Goal: Task Accomplishment & Management: Use online tool/utility

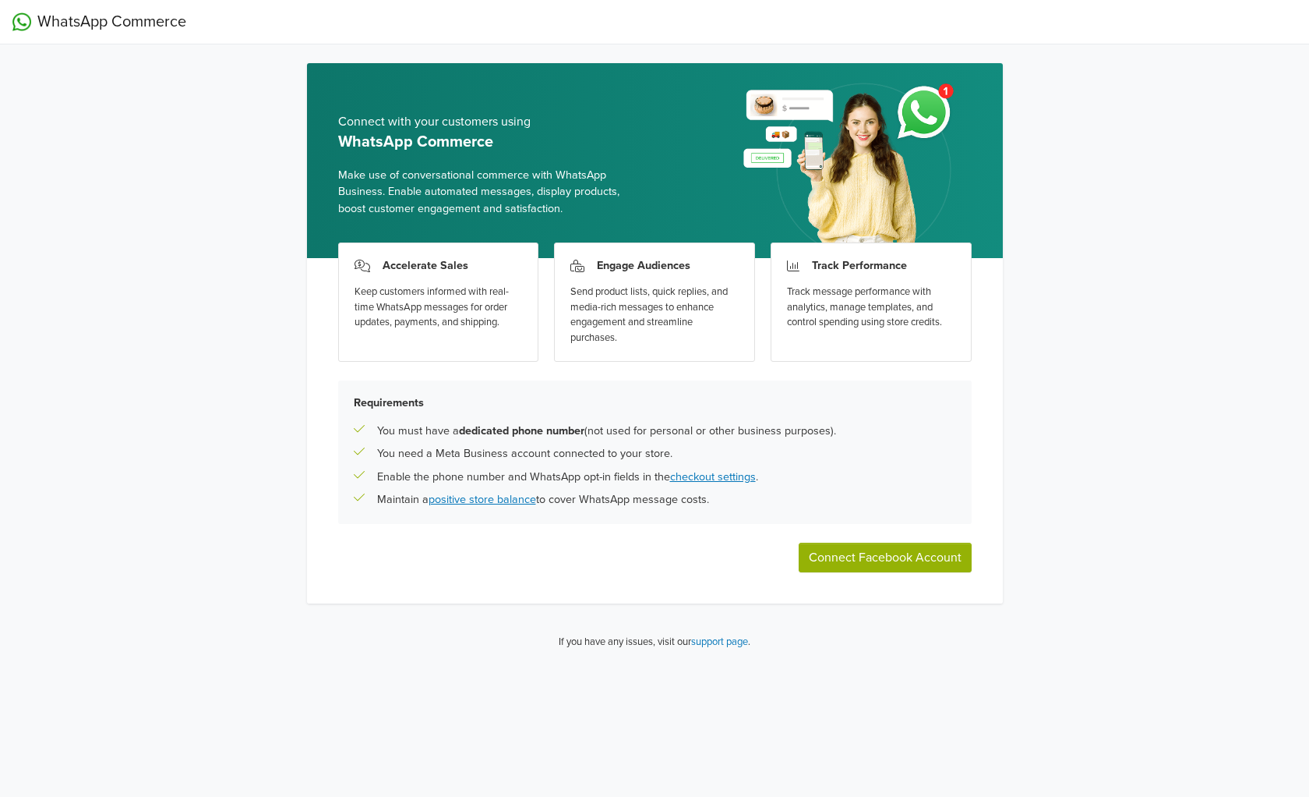
click at [873, 560] on button "Connect Facebook Account" at bounding box center [885, 557] width 173 height 30
click at [65, 168] on div "WhatsApp Commerce Conecte com os seus clientes através do WhatsApp Commerce Apr…" at bounding box center [654, 331] width 1309 height 663
click at [104, 275] on div "WhatsApp Commerce Conecte com os seus clientes através do WhatsApp Commerce Apr…" at bounding box center [654, 331] width 1309 height 663
click at [1012, 394] on div "Conecte com os seus clientes através do WhatsApp Commerce Aproveite o comércio …" at bounding box center [655, 362] width 721 height 599
click at [923, 557] on button "Conectar Conta Facebook" at bounding box center [890, 557] width 163 height 30
